Goal: Transaction & Acquisition: Subscribe to service/newsletter

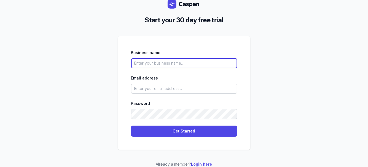
click at [213, 68] on input "text" at bounding box center [184, 63] width 106 height 10
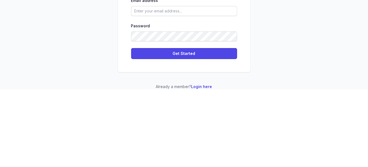
type input "Brosome doctors"
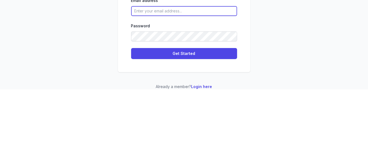
click at [211, 94] on input "email" at bounding box center [184, 89] width 106 height 10
type input "[EMAIL_ADDRESS][DOMAIN_NAME]"
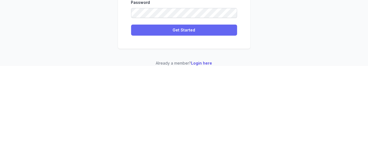
click at [208, 137] on button "Get Started" at bounding box center [184, 131] width 106 height 11
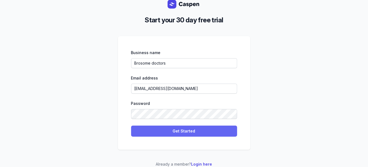
select select
select select "IN"
select select "[GEOGRAPHIC_DATA]/[GEOGRAPHIC_DATA]"
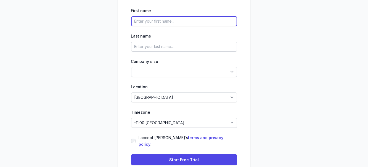
click at [205, 26] on input "text" at bounding box center [184, 21] width 106 height 10
type input "Bro"
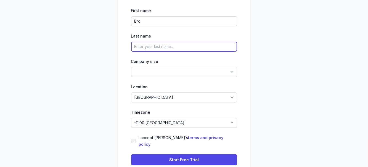
click at [208, 52] on input "text" at bounding box center [184, 47] width 106 height 10
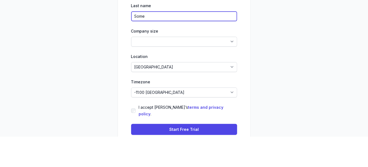
type input "Some"
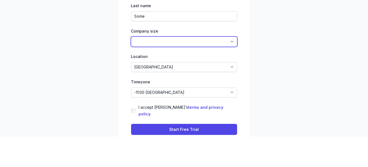
click at [212, 77] on select "1-4 5-14 15-49 50-99 100+" at bounding box center [184, 72] width 106 height 10
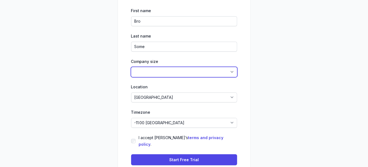
select select "15-49"
click at [131, 77] on select "1-4 5-14 15-49 50-99 100+" at bounding box center [184, 72] width 106 height 10
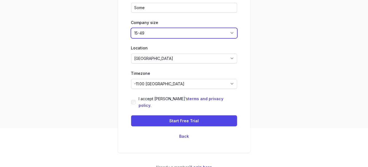
scroll to position [52, 0]
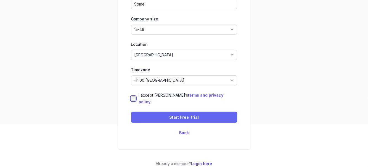
click at [201, 114] on span "Start Free Trial" at bounding box center [184, 117] width 99 height 7
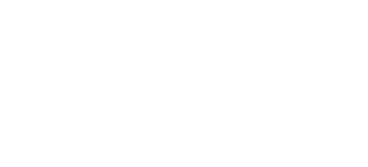
select select "+91"
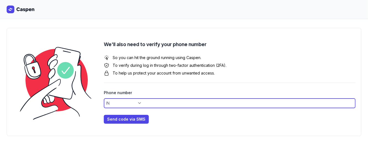
click at [311, 101] on input at bounding box center [230, 103] width 252 height 10
